Goal: Task Accomplishment & Management: Manage account settings

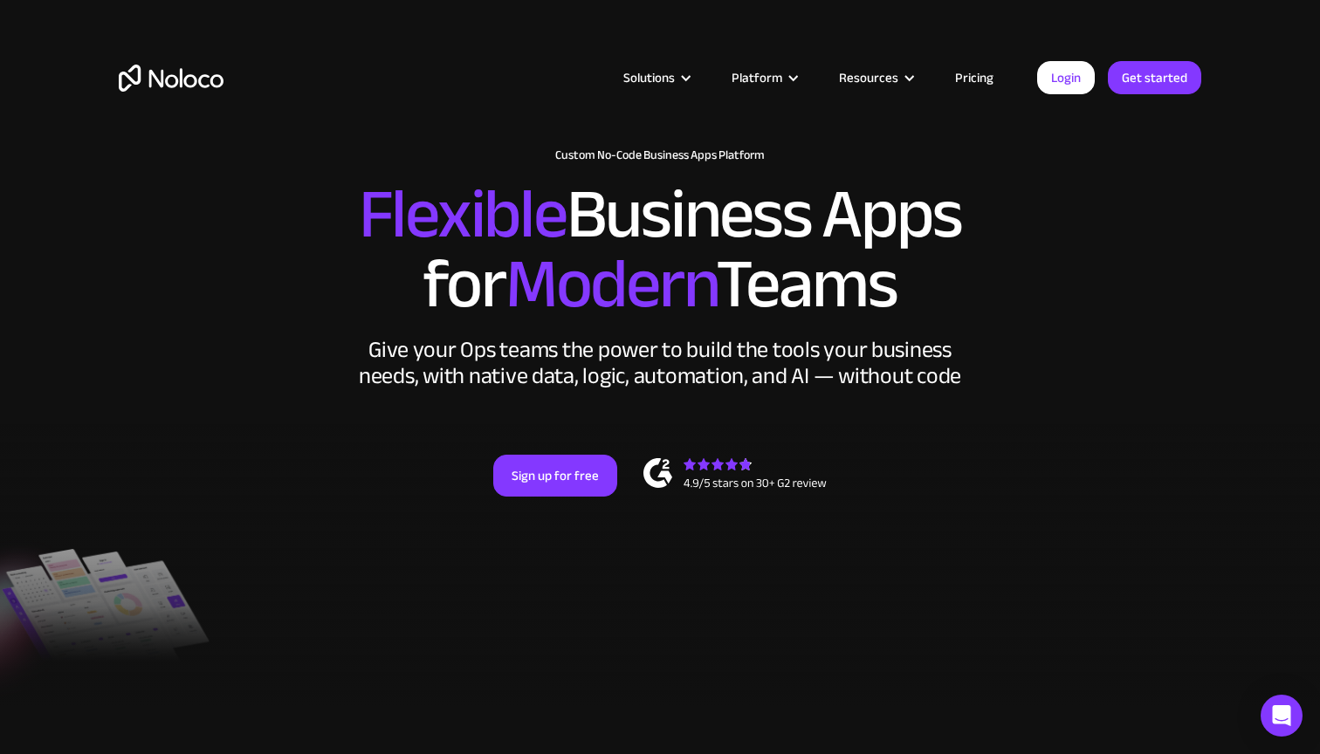
click at [375, 245] on span "Flexible" at bounding box center [463, 214] width 208 height 130
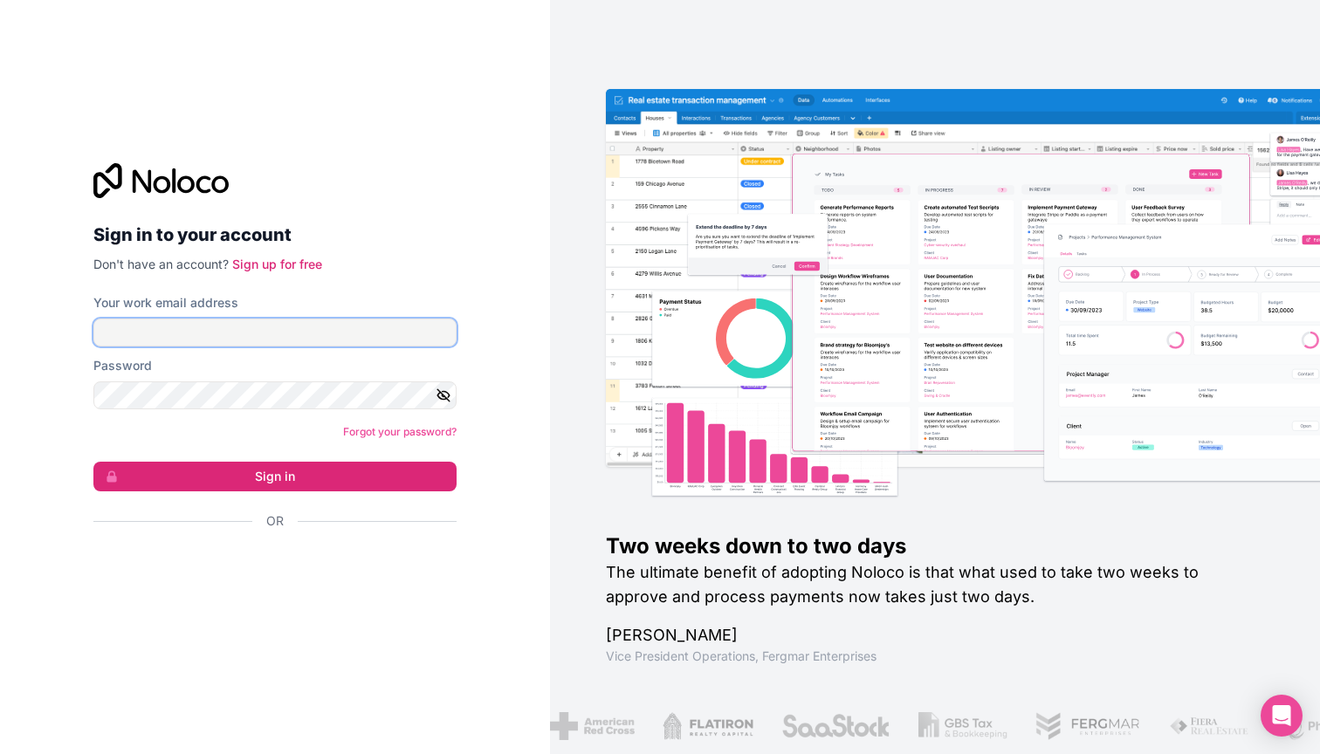
type input "gawein@mangrovegroup.nl"
click at [275, 477] on button "Sign in" at bounding box center [274, 477] width 363 height 30
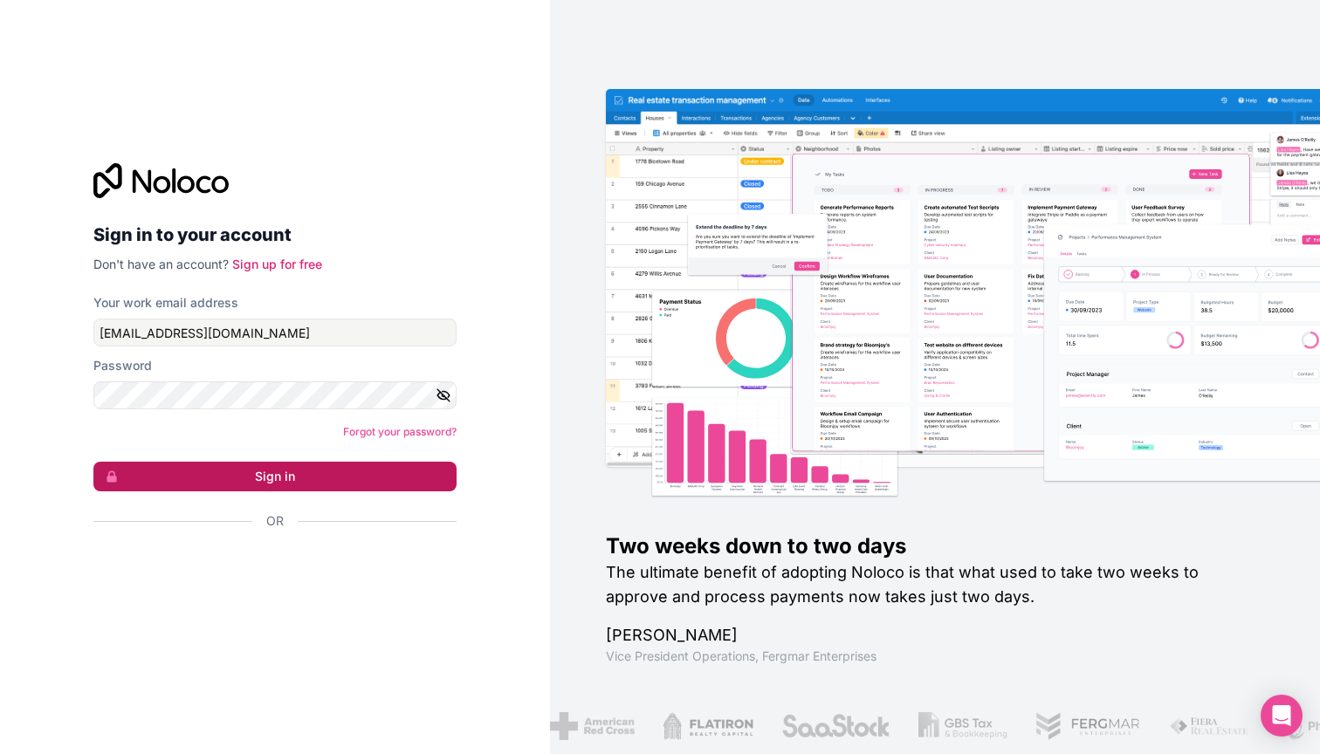
click at [258, 472] on button "Sign in" at bounding box center [274, 477] width 363 height 30
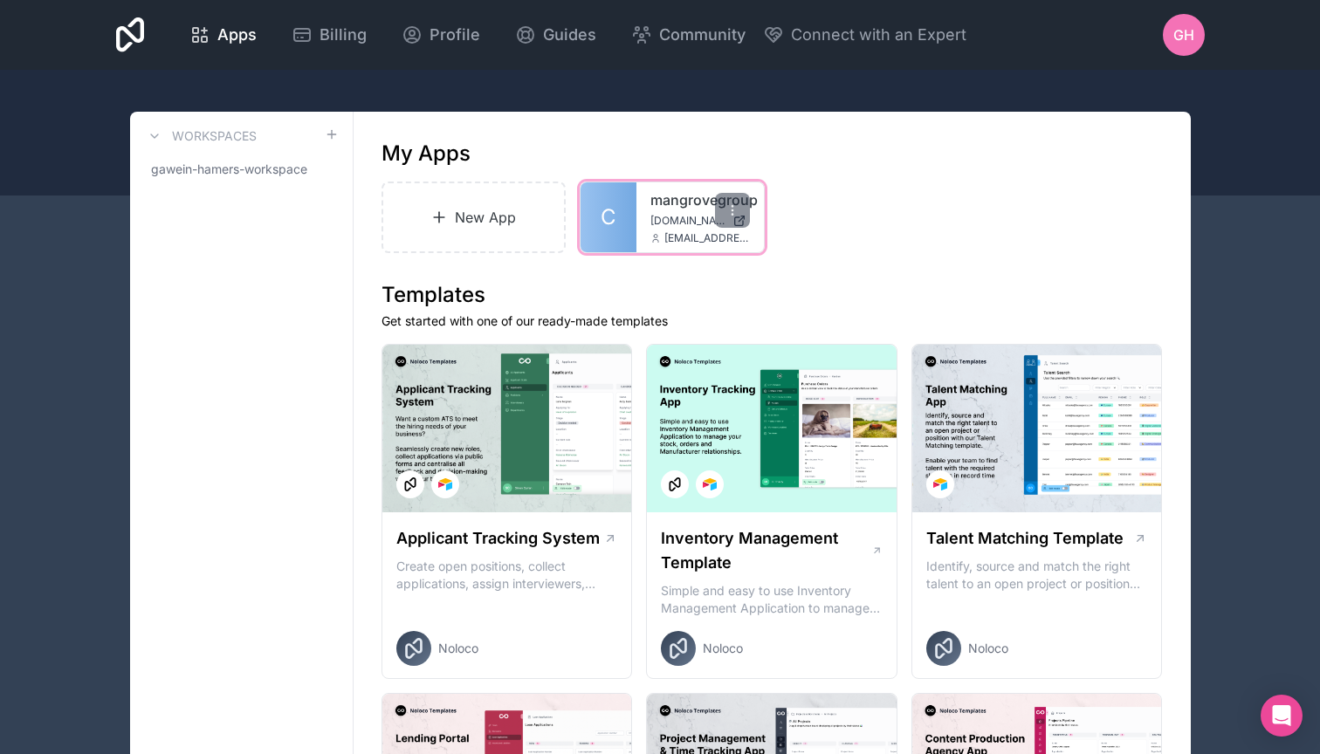
click at [684, 212] on div "mangrovegroup mangrovegroup.noloco.co gawein@mangrovegroup.nl" at bounding box center [700, 217] width 127 height 70
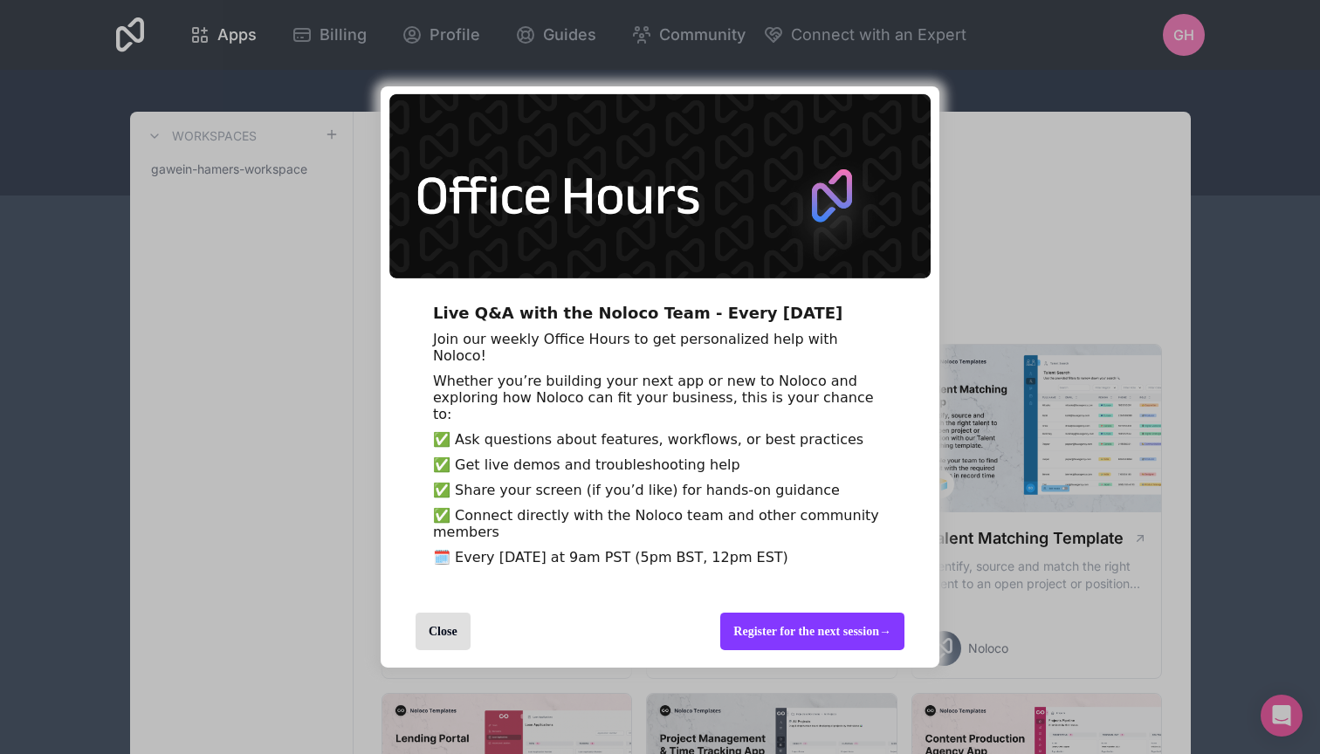
click at [467, 651] on div "Close" at bounding box center [443, 632] width 55 height 38
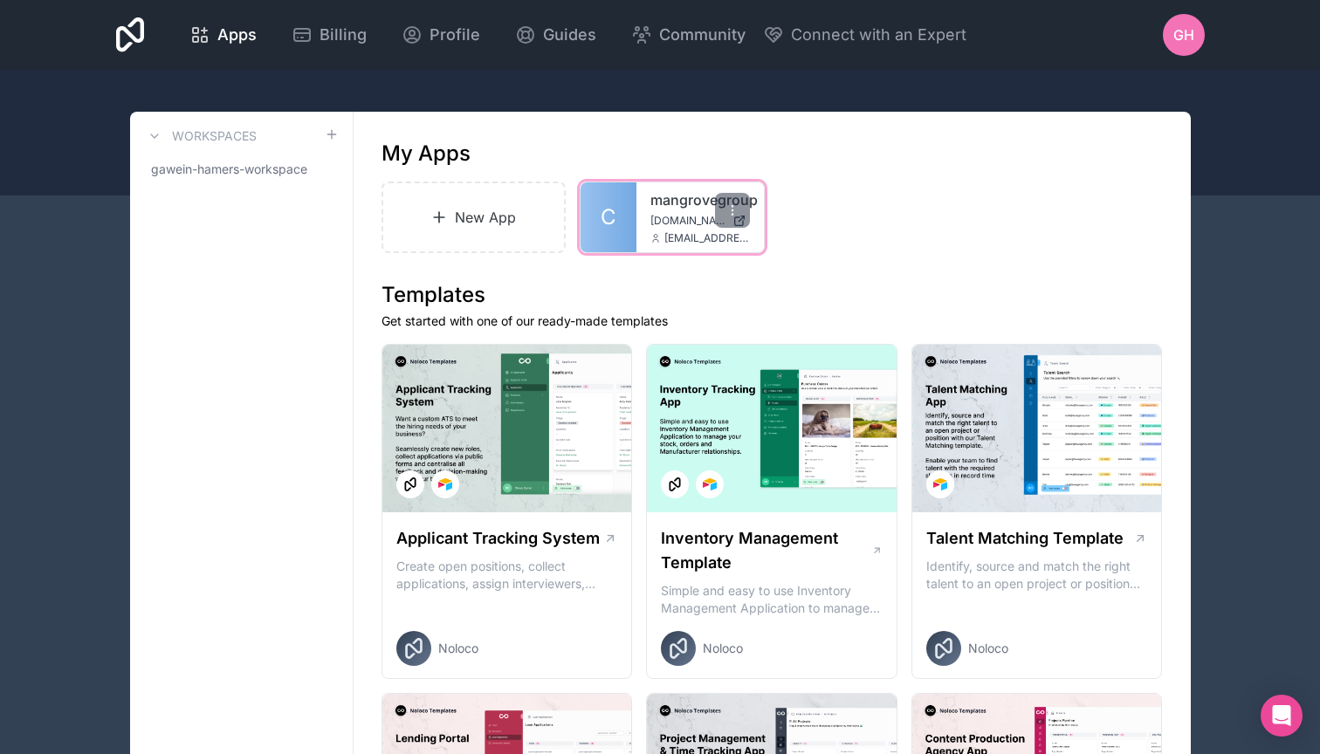
click at [622, 237] on link "C" at bounding box center [609, 217] width 56 height 70
